Goal: Task Accomplishment & Management: Use online tool/utility

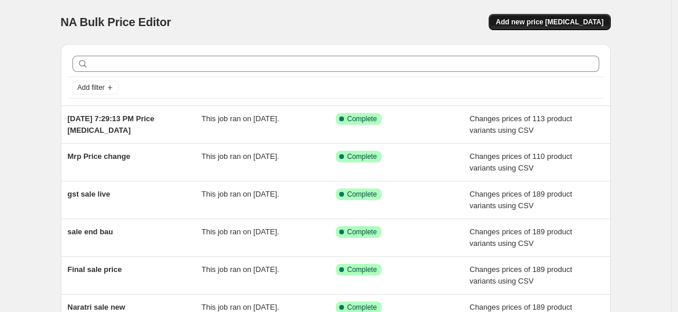
click at [553, 19] on span "Add new price [MEDICAL_DATA]" at bounding box center [550, 21] width 108 height 9
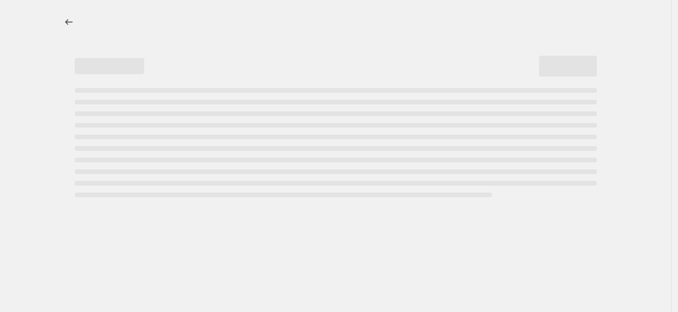
select select "percentage"
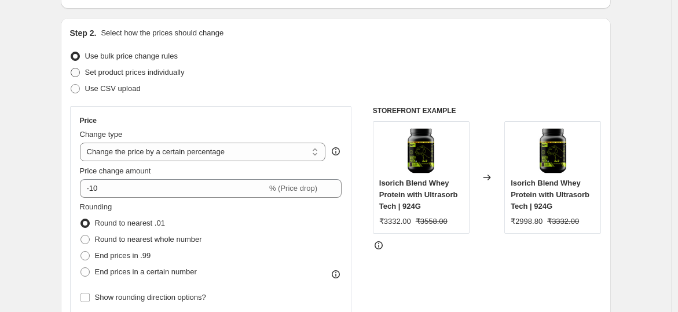
scroll to position [108, 0]
click at [120, 86] on span "Use CSV upload" at bounding box center [113, 87] width 56 height 9
click at [71, 84] on input "Use CSV upload" at bounding box center [71, 83] width 1 height 1
radio input "true"
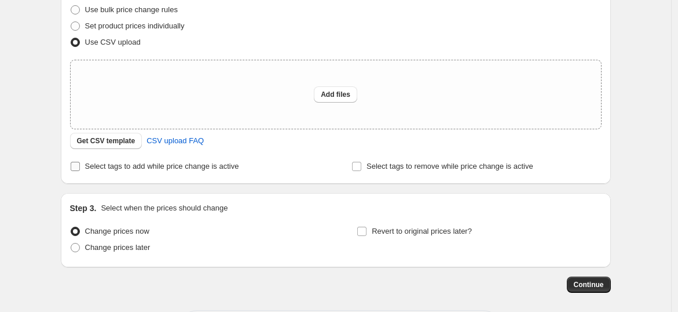
scroll to position [154, 0]
click at [177, 142] on span "CSV upload FAQ" at bounding box center [174, 140] width 57 height 12
click at [106, 134] on button "Get CSV template" at bounding box center [106, 140] width 72 height 16
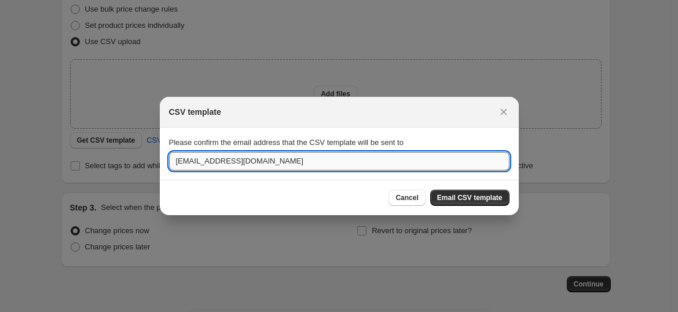
click at [192, 164] on input "[EMAIL_ADDRESS][DOMAIN_NAME]" at bounding box center [339, 161] width 340 height 19
type input "[PERSON_NAME][EMAIL_ADDRESS][DOMAIN_NAME]"
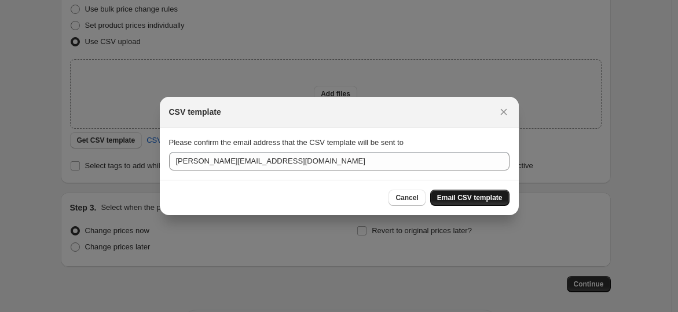
click at [481, 198] on span "Email CSV template" at bounding box center [469, 197] width 65 height 9
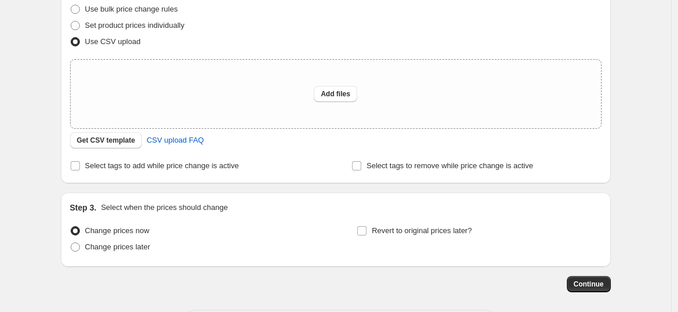
scroll to position [0, 0]
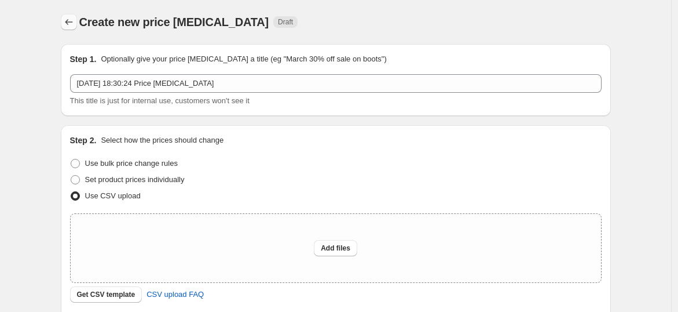
click at [72, 21] on icon "Price change jobs" at bounding box center [69, 22] width 12 height 12
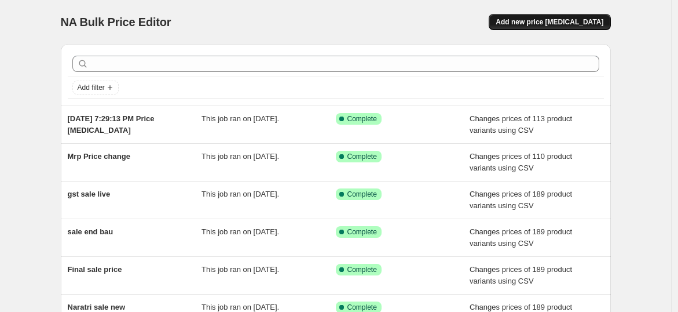
click at [580, 20] on span "Add new price [MEDICAL_DATA]" at bounding box center [550, 21] width 108 height 9
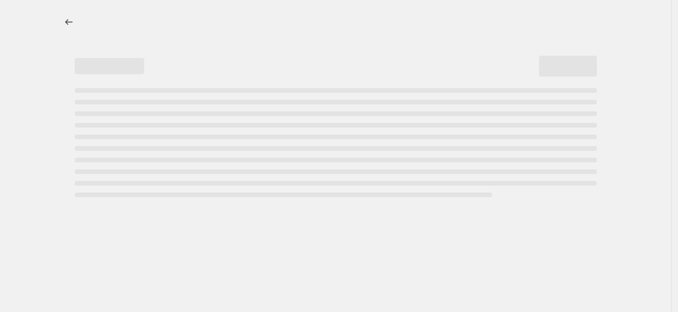
select select "percentage"
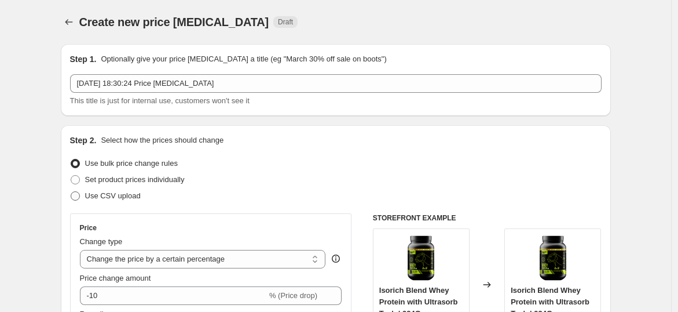
click at [120, 193] on span "Use CSV upload" at bounding box center [113, 195] width 56 height 9
click at [71, 192] on input "Use CSV upload" at bounding box center [71, 191] width 1 height 1
radio input "true"
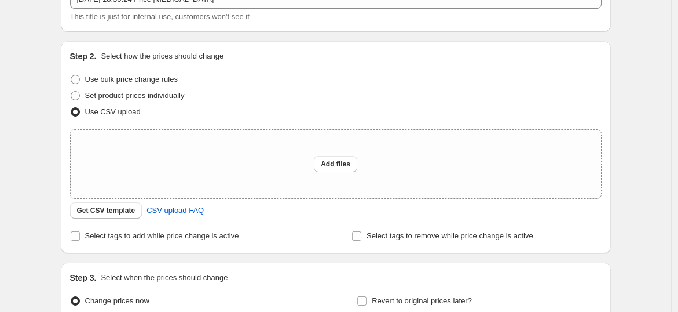
scroll to position [85, 0]
click at [116, 207] on span "Get CSV template" at bounding box center [106, 209] width 58 height 9
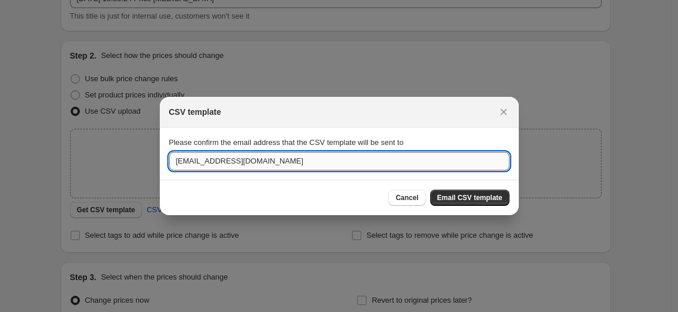
click at [192, 163] on input "[EMAIL_ADDRESS][DOMAIN_NAME]" at bounding box center [339, 161] width 340 height 19
type input "[PERSON_NAME][EMAIL_ADDRESS][DOMAIN_NAME]"
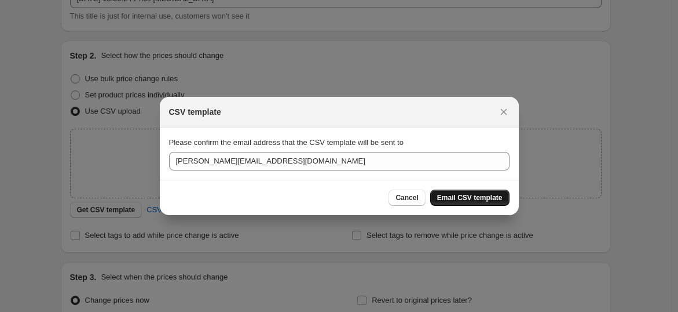
click at [479, 192] on button "Email CSV template" at bounding box center [469, 197] width 79 height 16
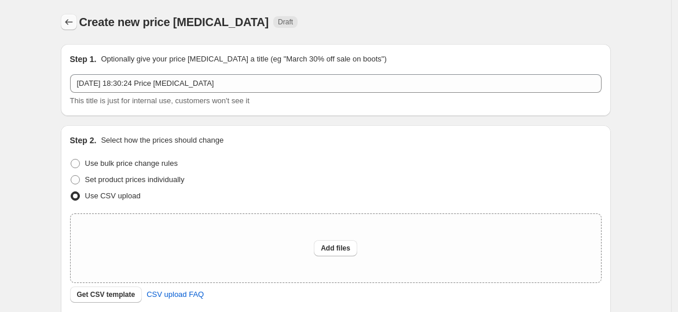
click at [70, 21] on icon "Price change jobs" at bounding box center [69, 22] width 12 height 12
